Goal: Book appointment/travel/reservation

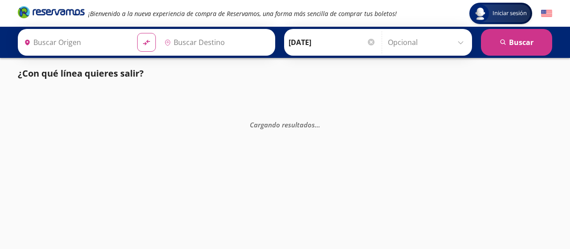
type input "[GEOGRAPHIC_DATA], [GEOGRAPHIC_DATA]"
type input "[GEOGRAPHIC_DATA][PERSON_NAME], [GEOGRAPHIC_DATA][PERSON_NAME]"
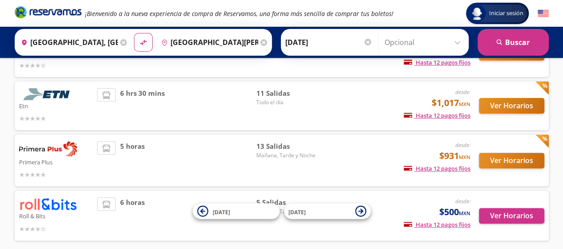
scroll to position [117, 0]
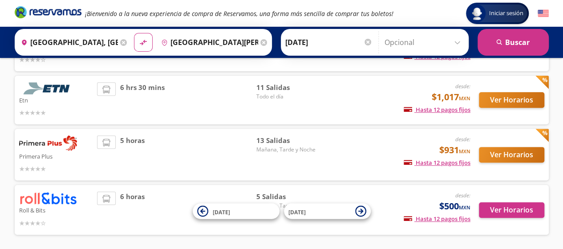
click at [184, 140] on div "5 horas" at bounding box center [176, 154] width 159 height 38
click at [490, 156] on button "Ver Horarios" at bounding box center [511, 155] width 65 height 16
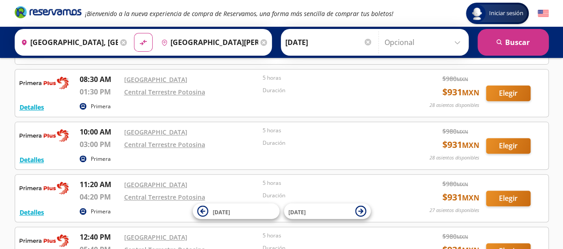
click at [490, 49] on button "Elegir" at bounding box center [508, 41] width 45 height 16
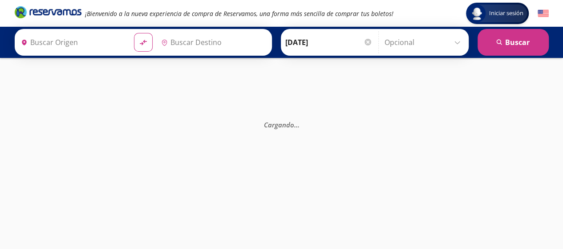
type input "[GEOGRAPHIC_DATA][PERSON_NAME], [GEOGRAPHIC_DATA][PERSON_NAME]"
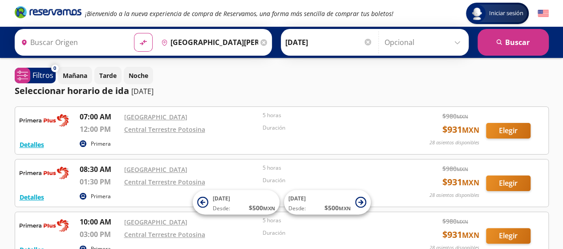
type input "[GEOGRAPHIC_DATA], [GEOGRAPHIC_DATA]"
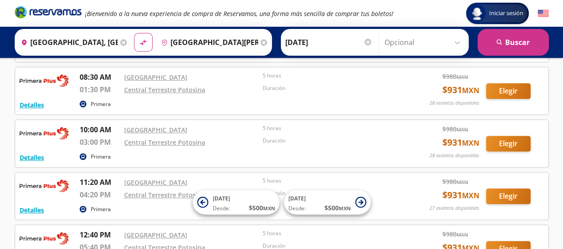
scroll to position [93, 0]
